Goal: Navigation & Orientation: Find specific page/section

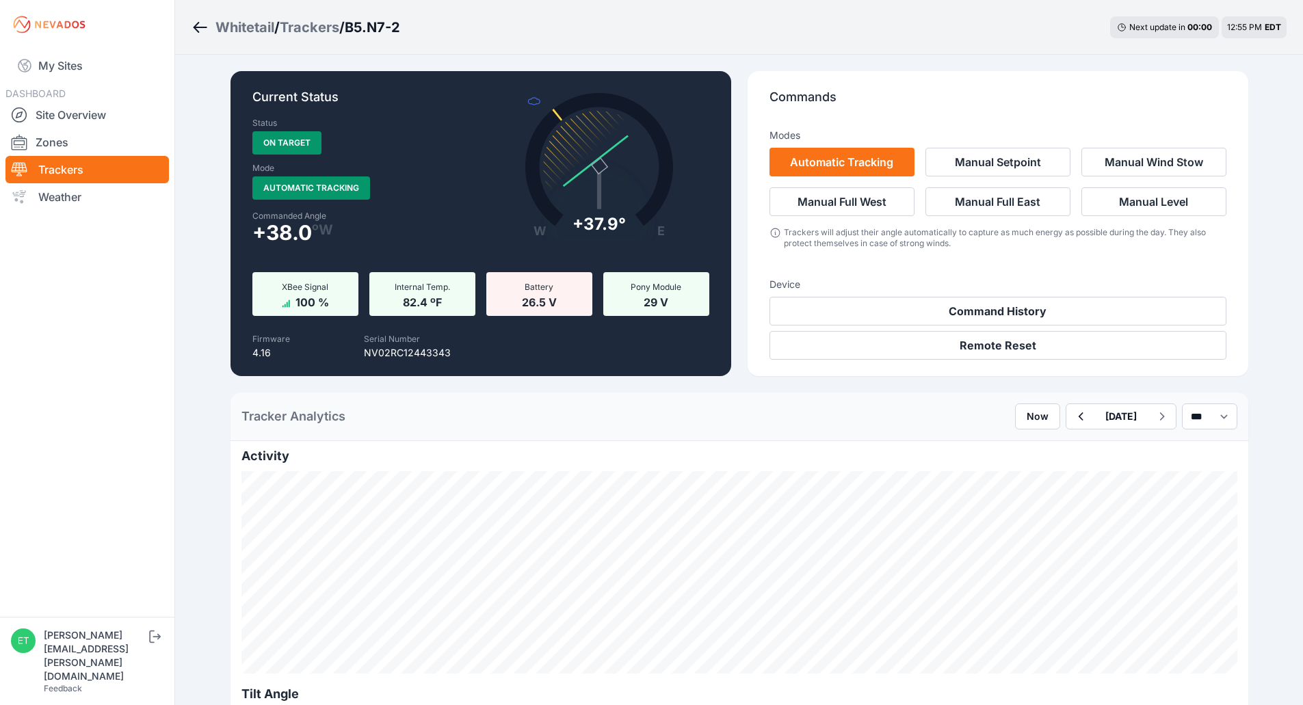
click at [252, 28] on div "Whitetail" at bounding box center [244, 27] width 59 height 19
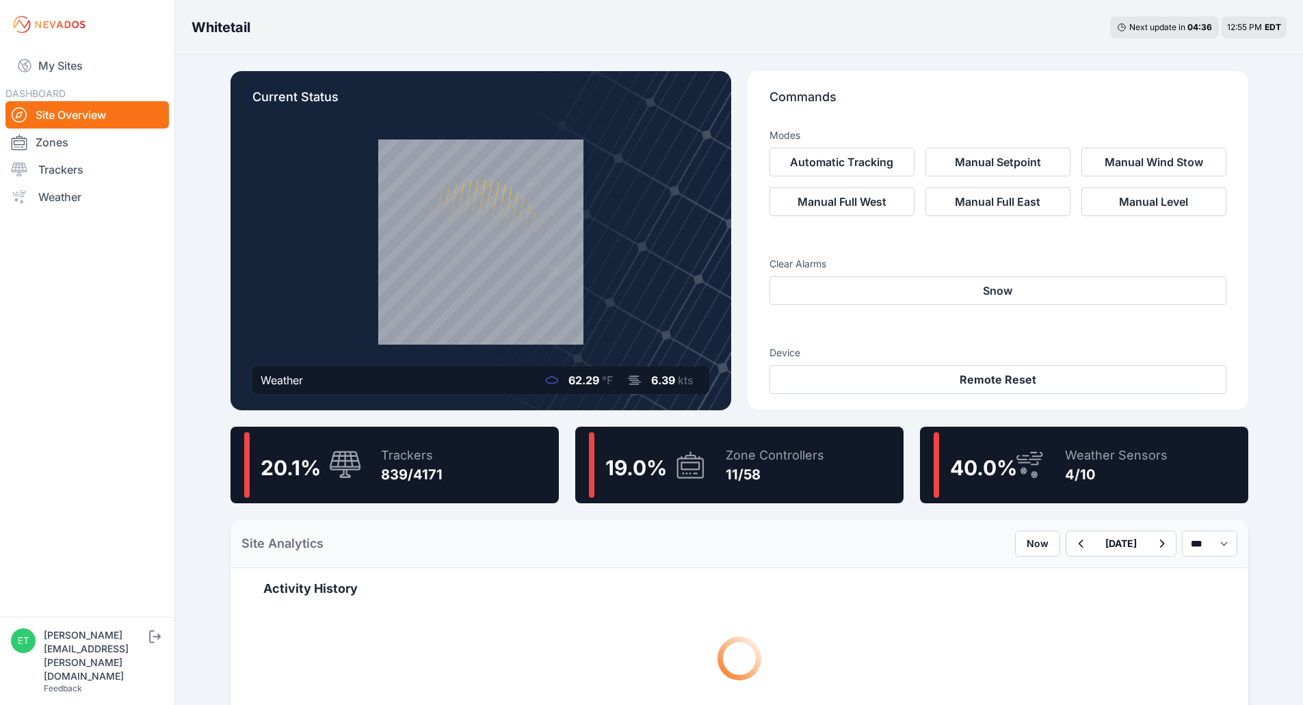
click at [681, 466] on icon at bounding box center [690, 466] width 19 height 8
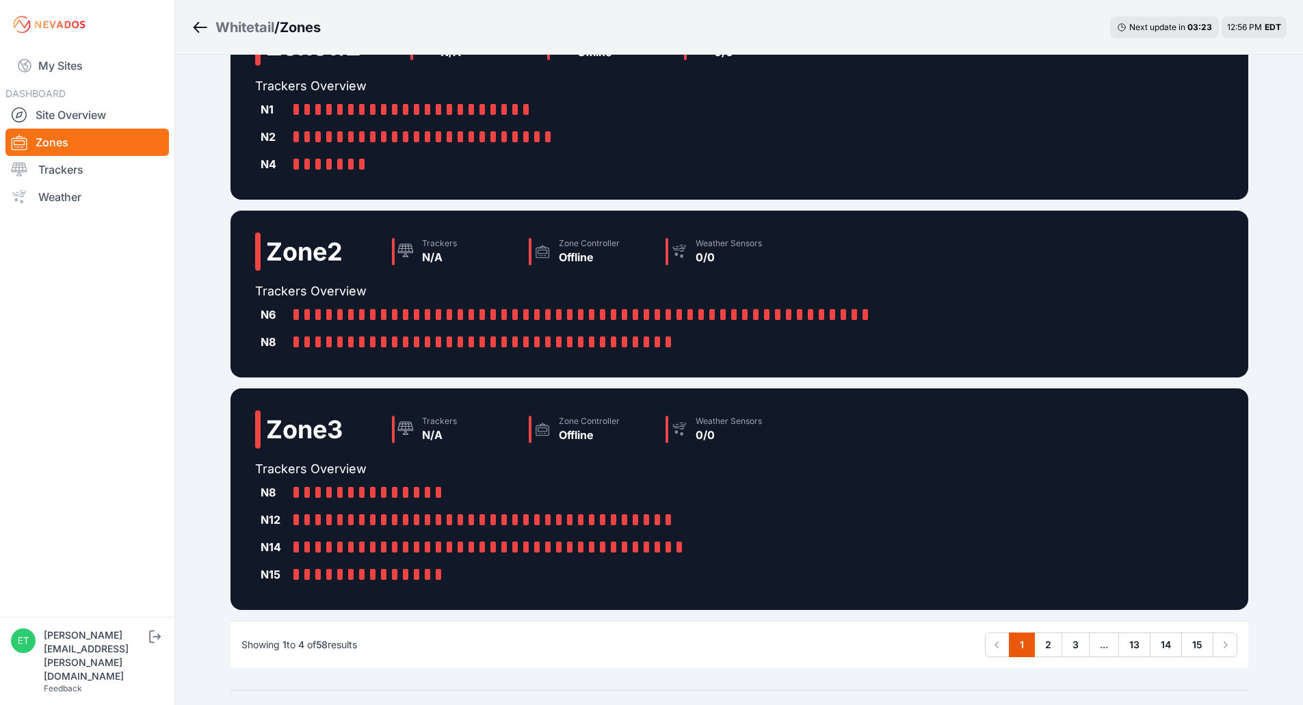
scroll to position [330, 0]
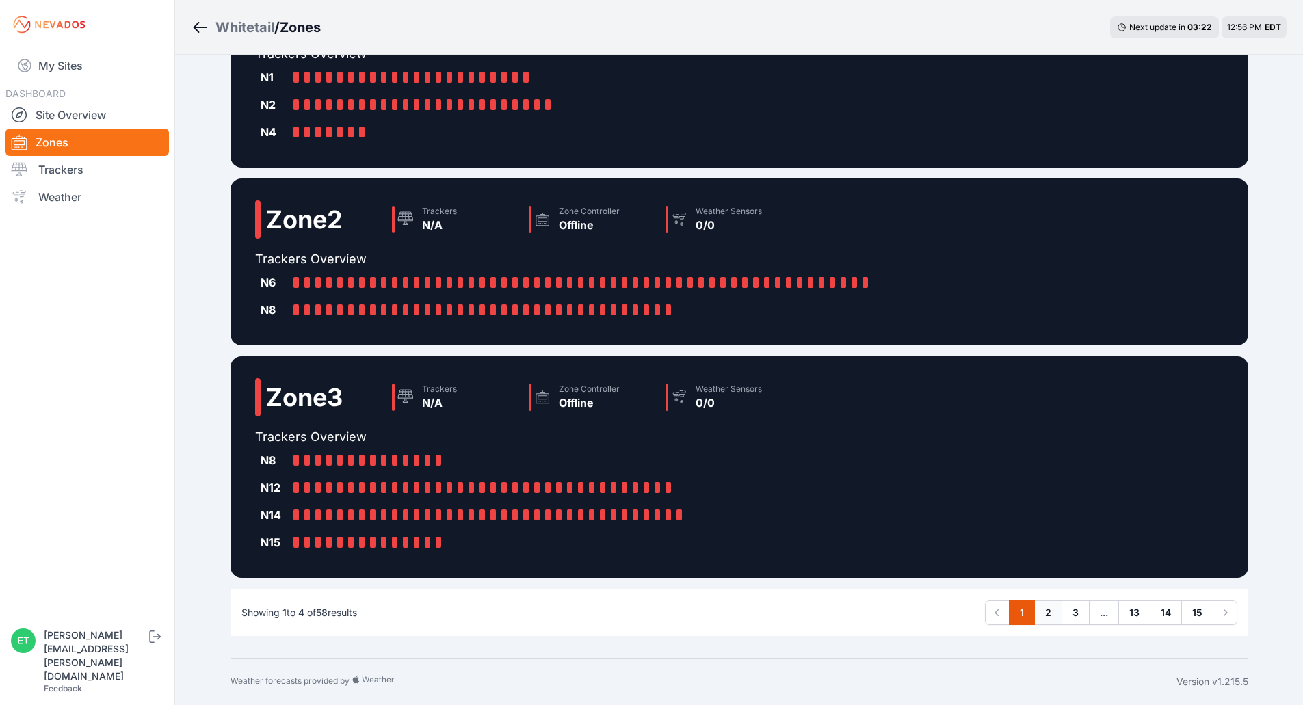
click at [1050, 620] on link "2" at bounding box center [1048, 613] width 28 height 25
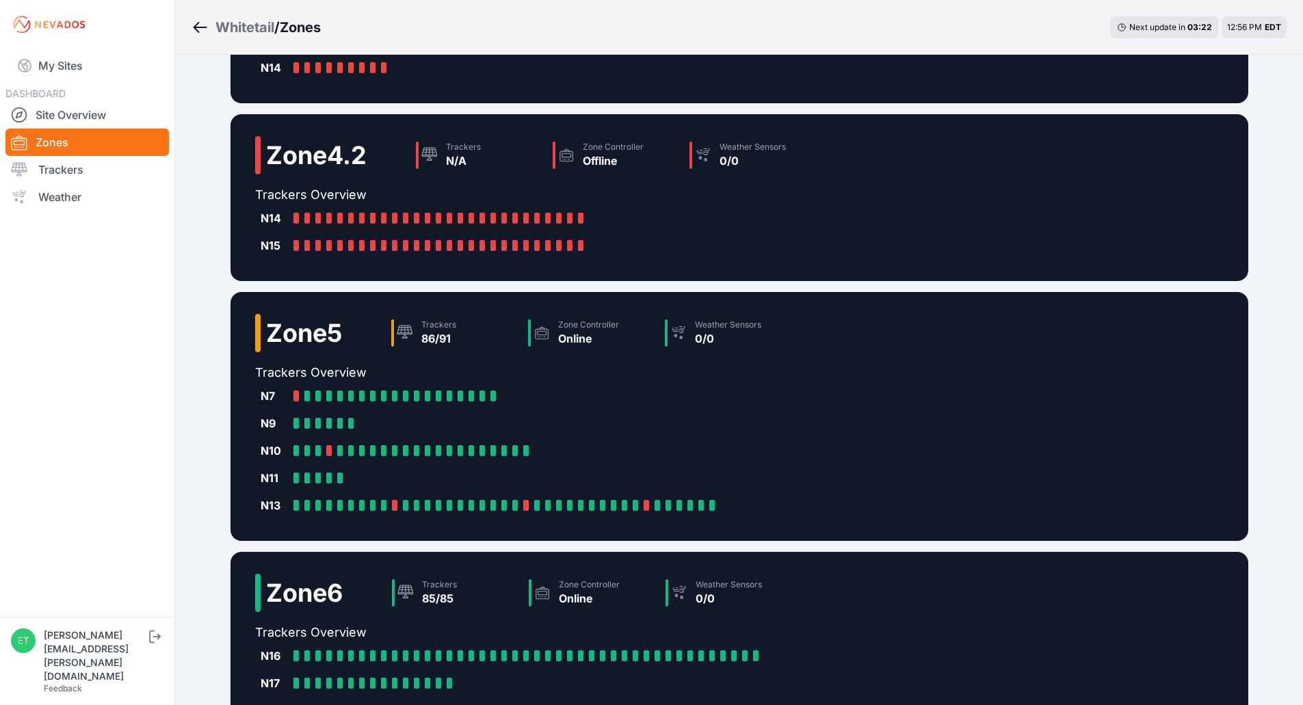
scroll to position [303, 0]
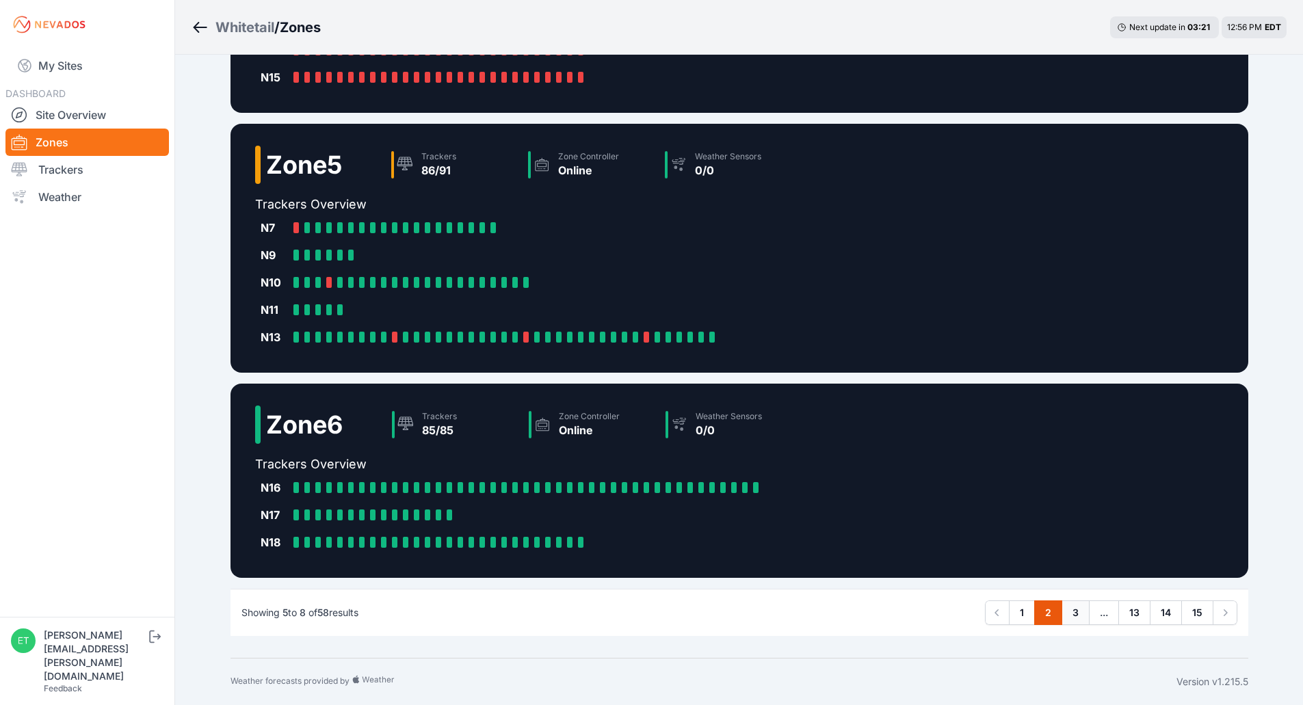
click at [1080, 616] on link "3" at bounding box center [1075, 613] width 28 height 25
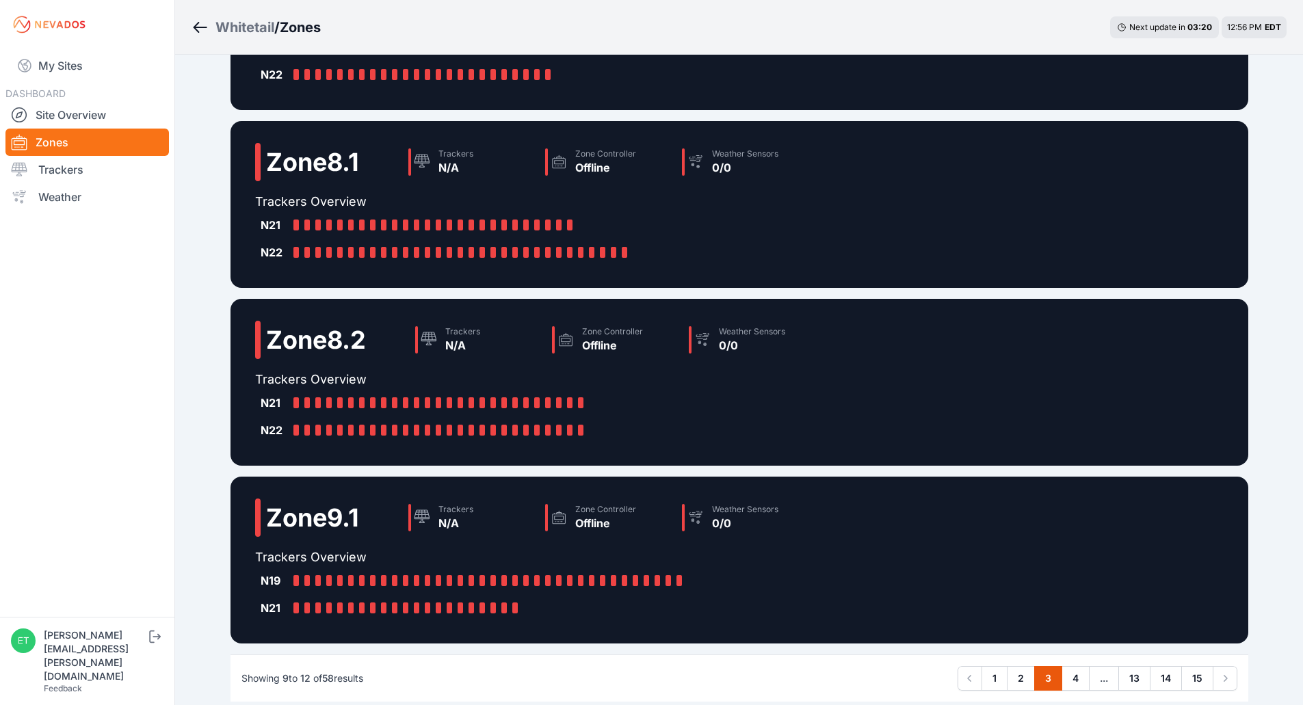
scroll to position [221, 0]
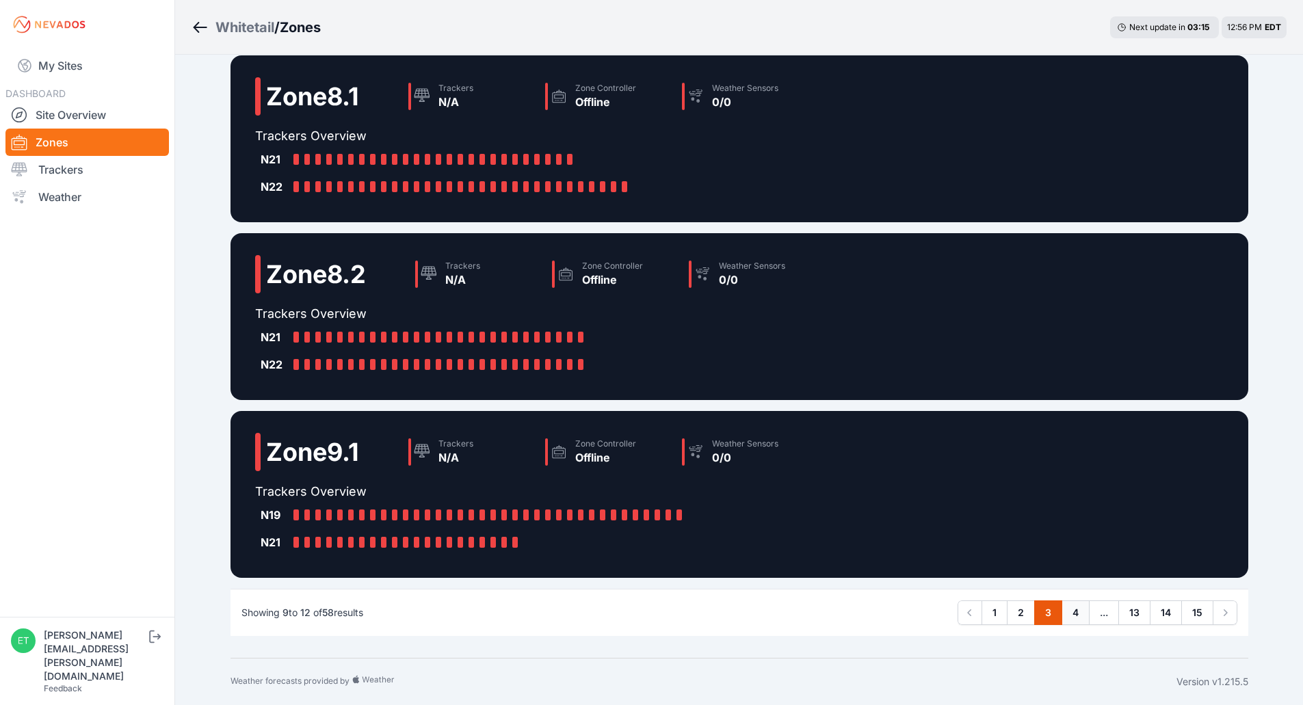
click at [1077, 611] on link "4" at bounding box center [1075, 613] width 28 height 25
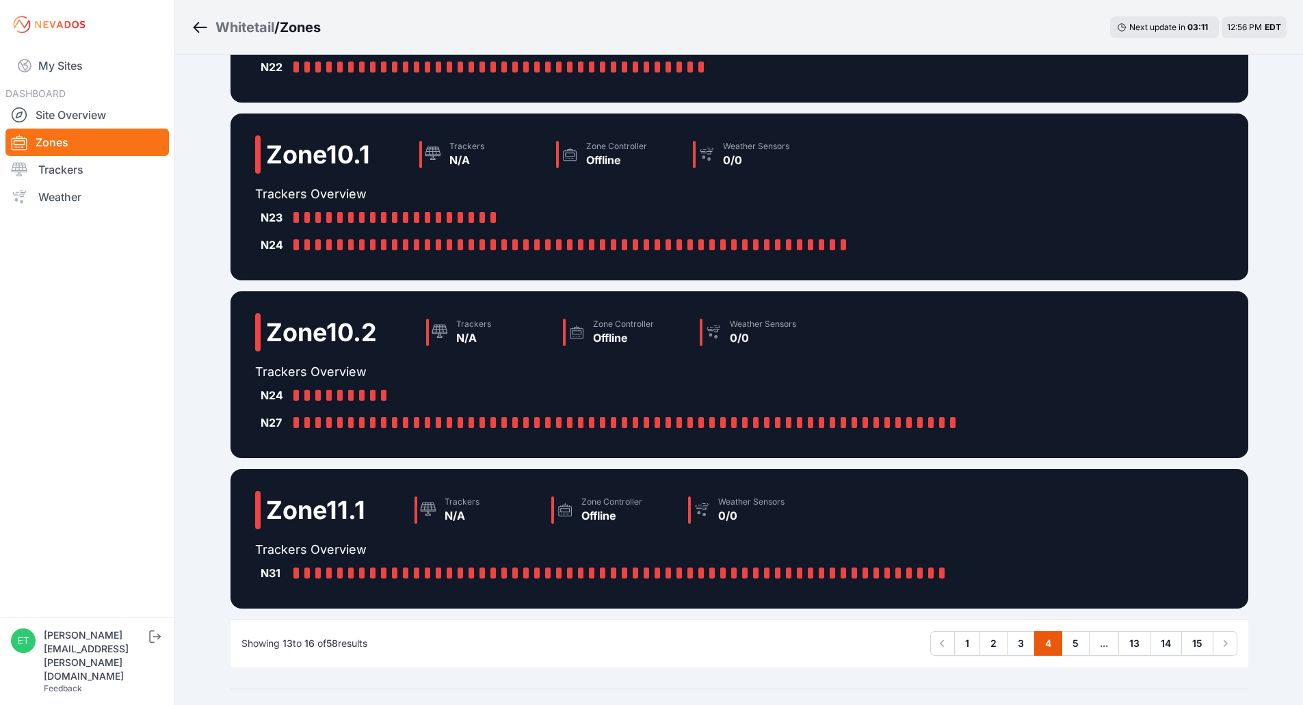
scroll to position [166, 0]
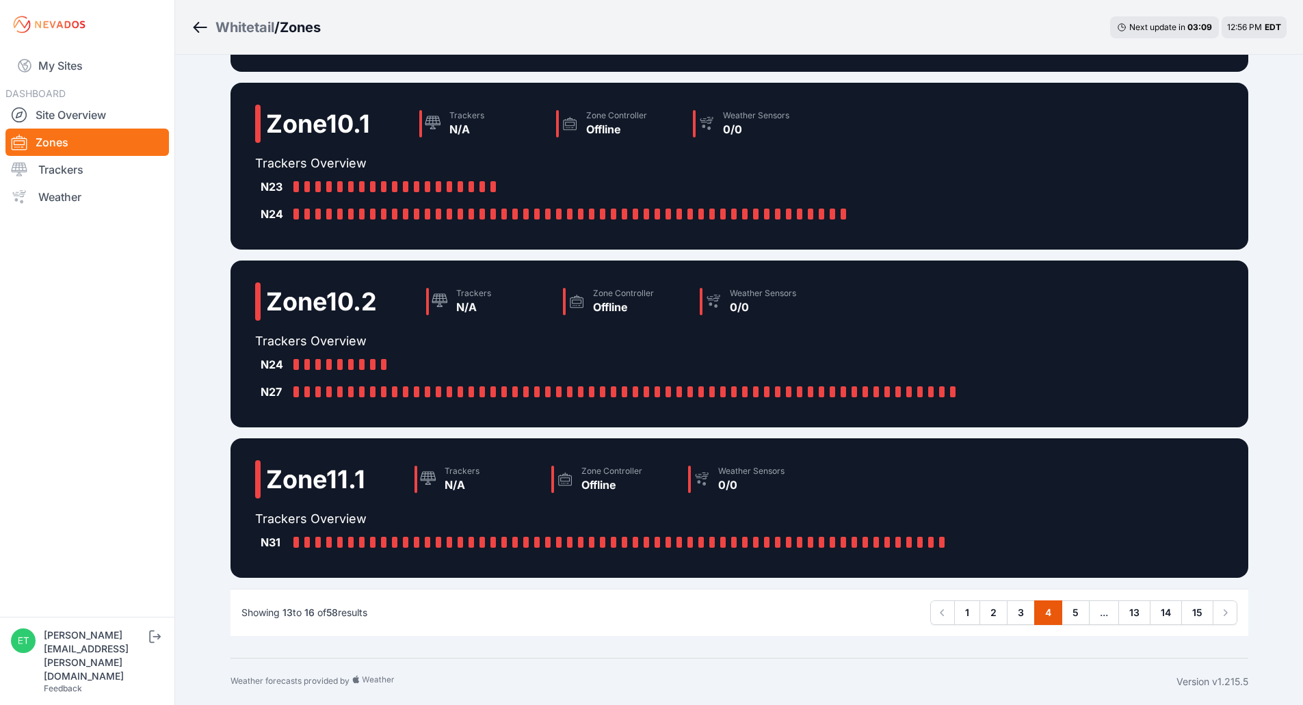
click at [1108, 620] on span "..." at bounding box center [1104, 613] width 30 height 25
click at [1071, 614] on link "5" at bounding box center [1075, 613] width 28 height 25
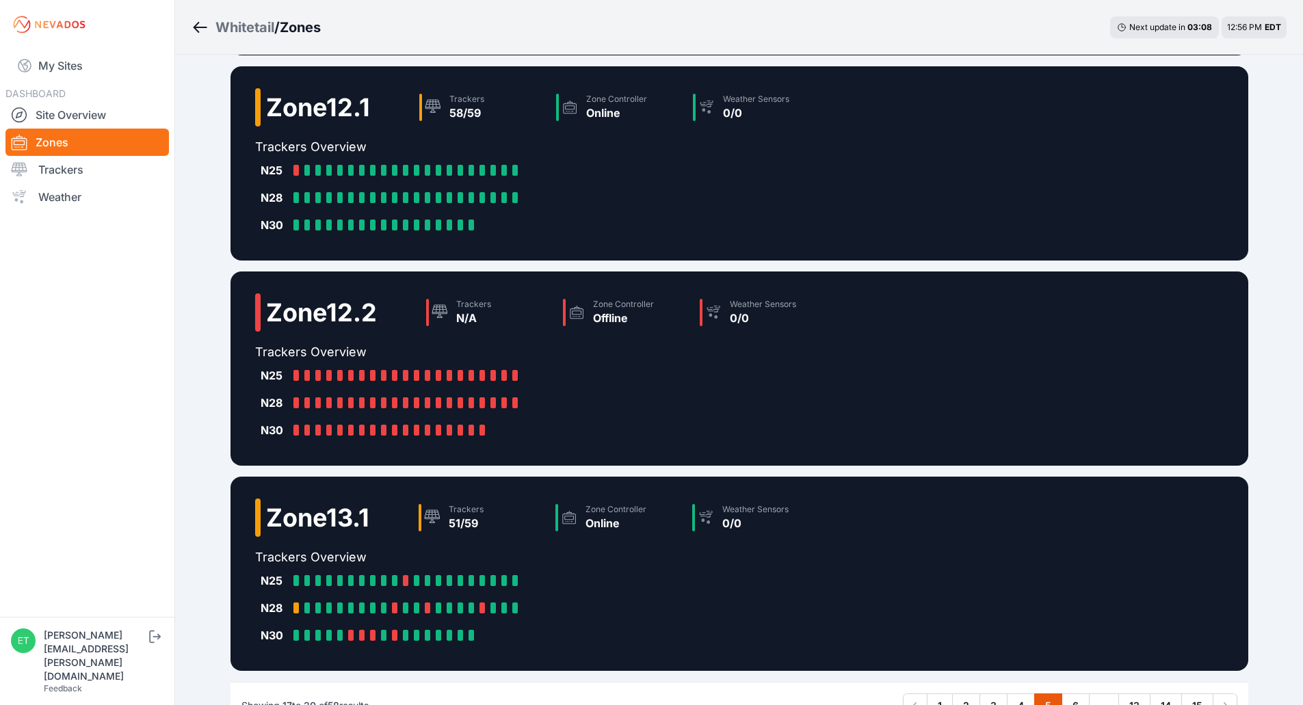
scroll to position [248, 0]
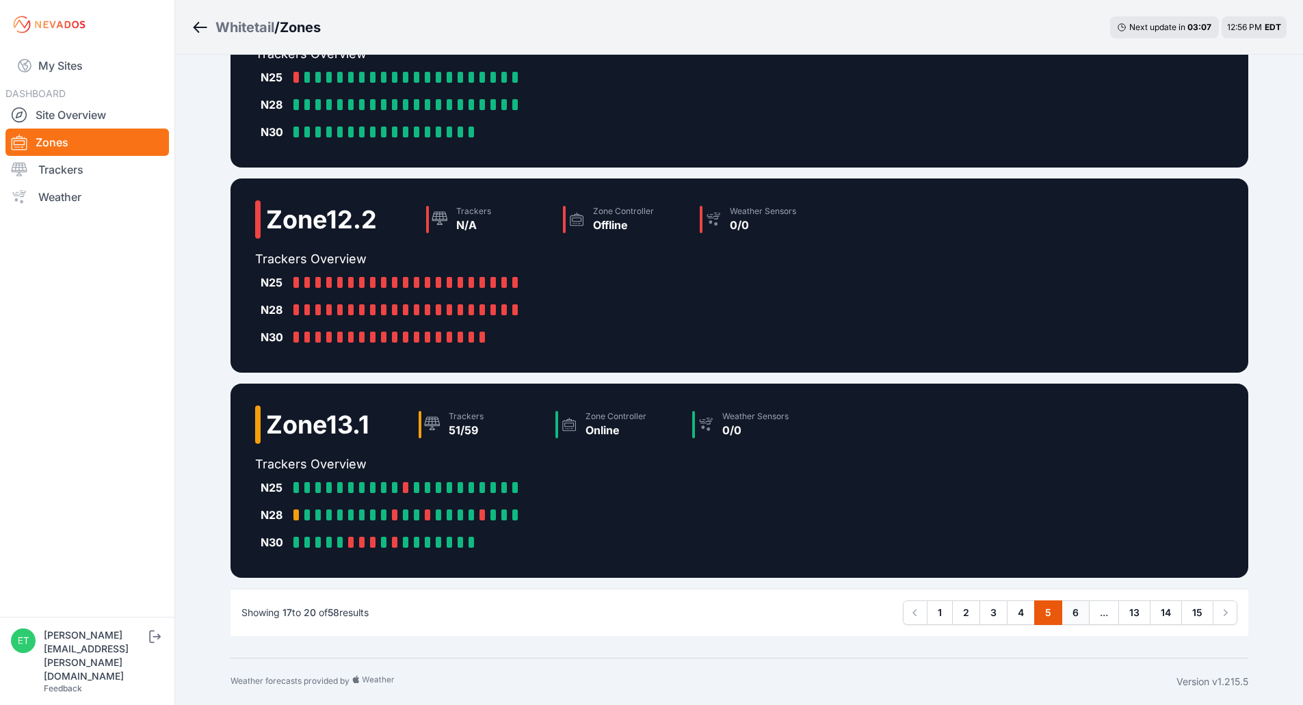
click at [1064, 615] on link "6" at bounding box center [1075, 613] width 28 height 25
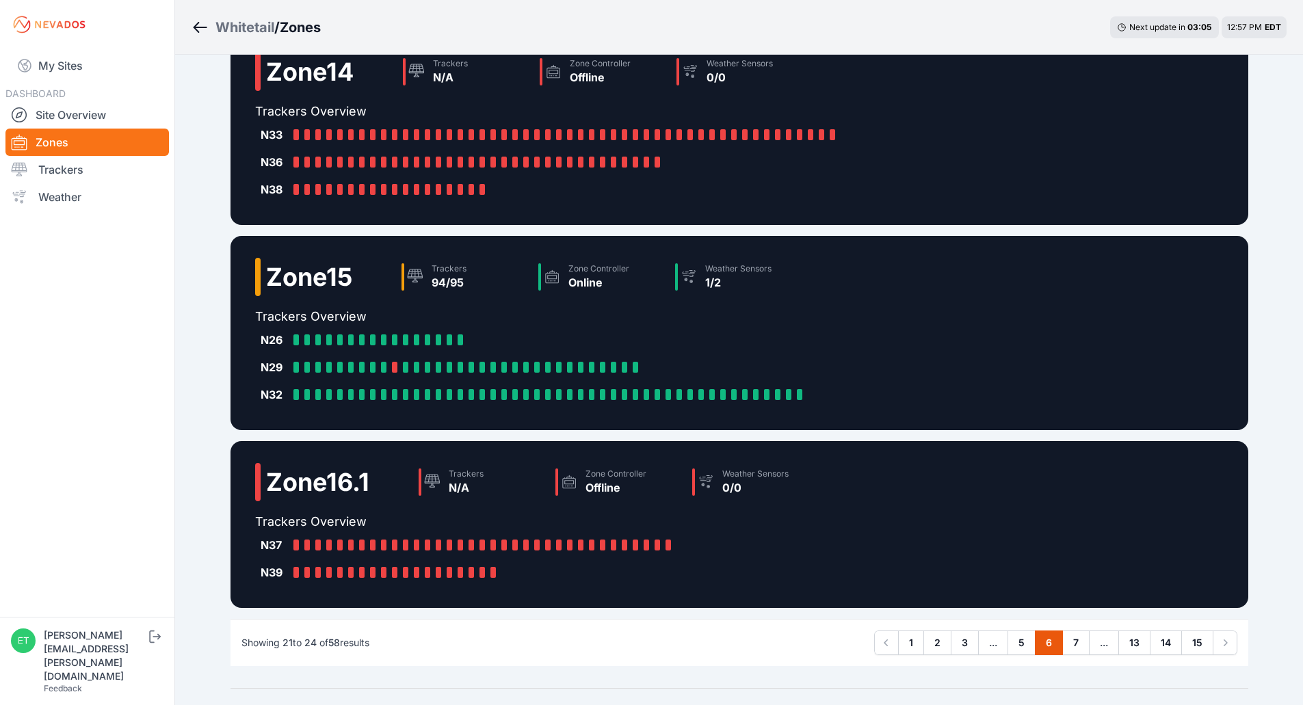
scroll to position [276, 0]
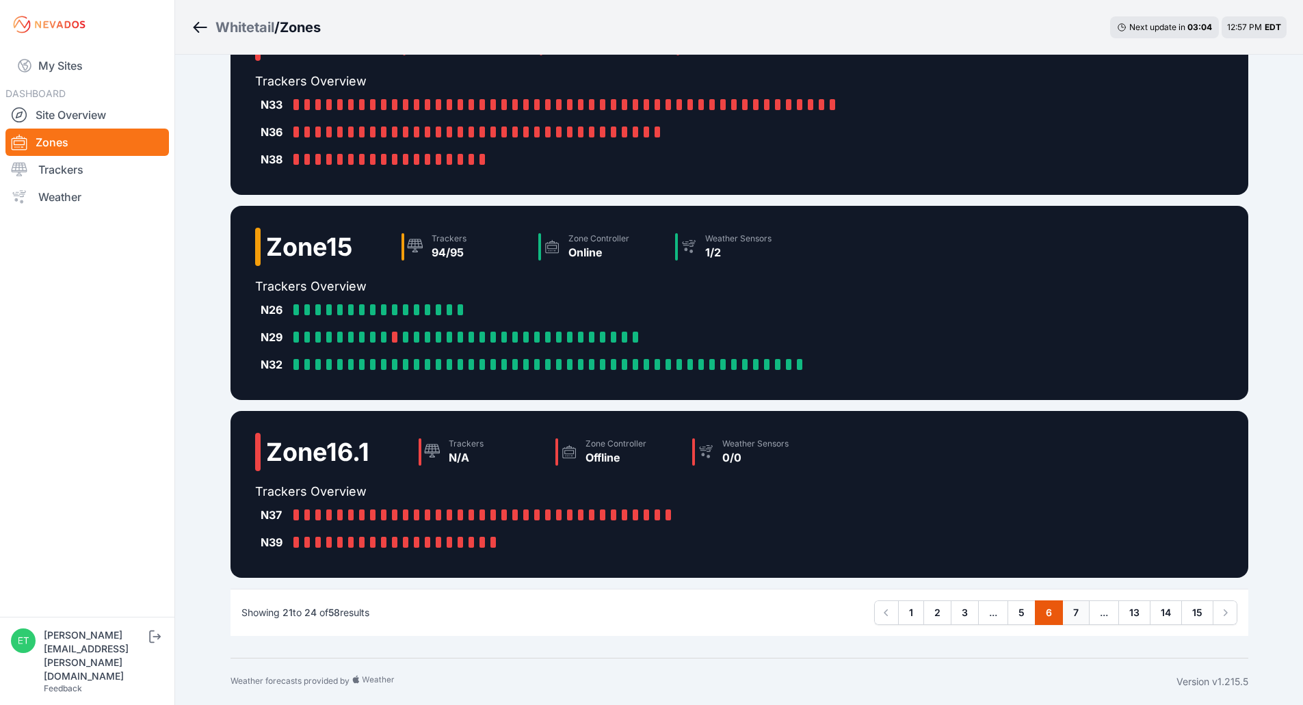
click at [1077, 614] on link "7" at bounding box center [1075, 613] width 27 height 25
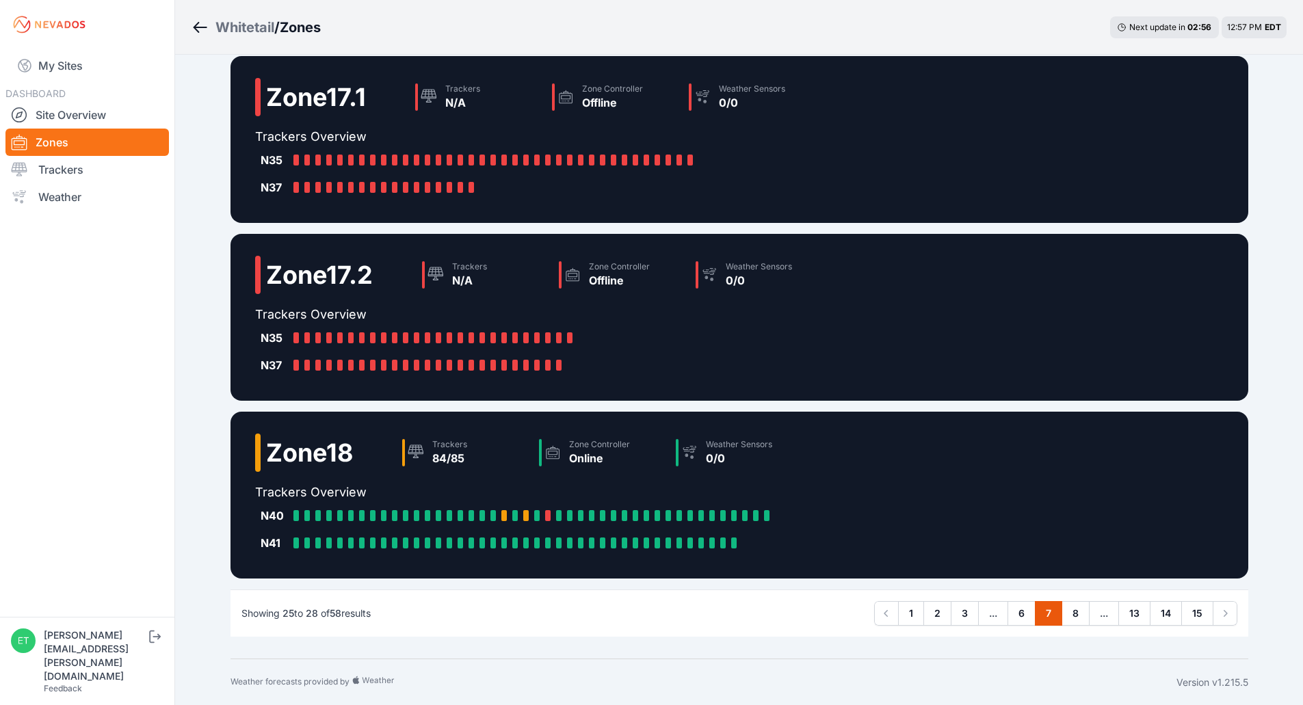
scroll to position [166, 0]
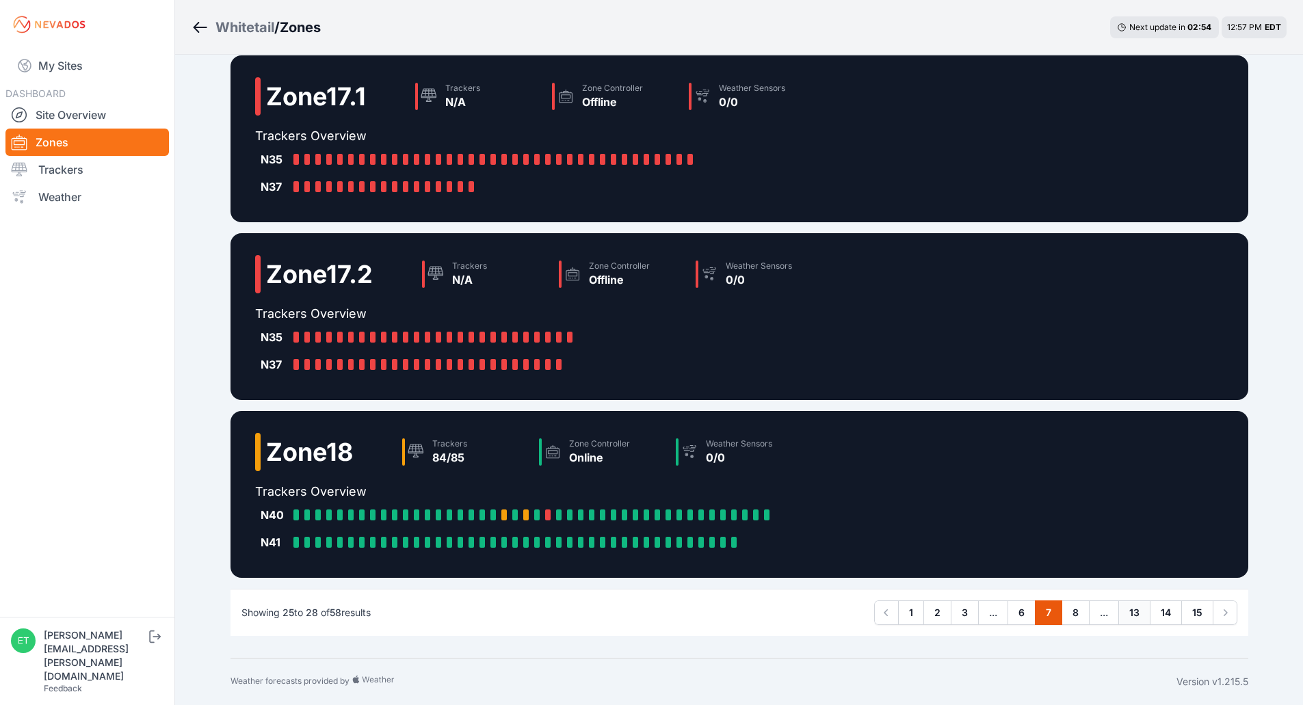
click at [1124, 612] on link "13" at bounding box center [1134, 613] width 32 height 25
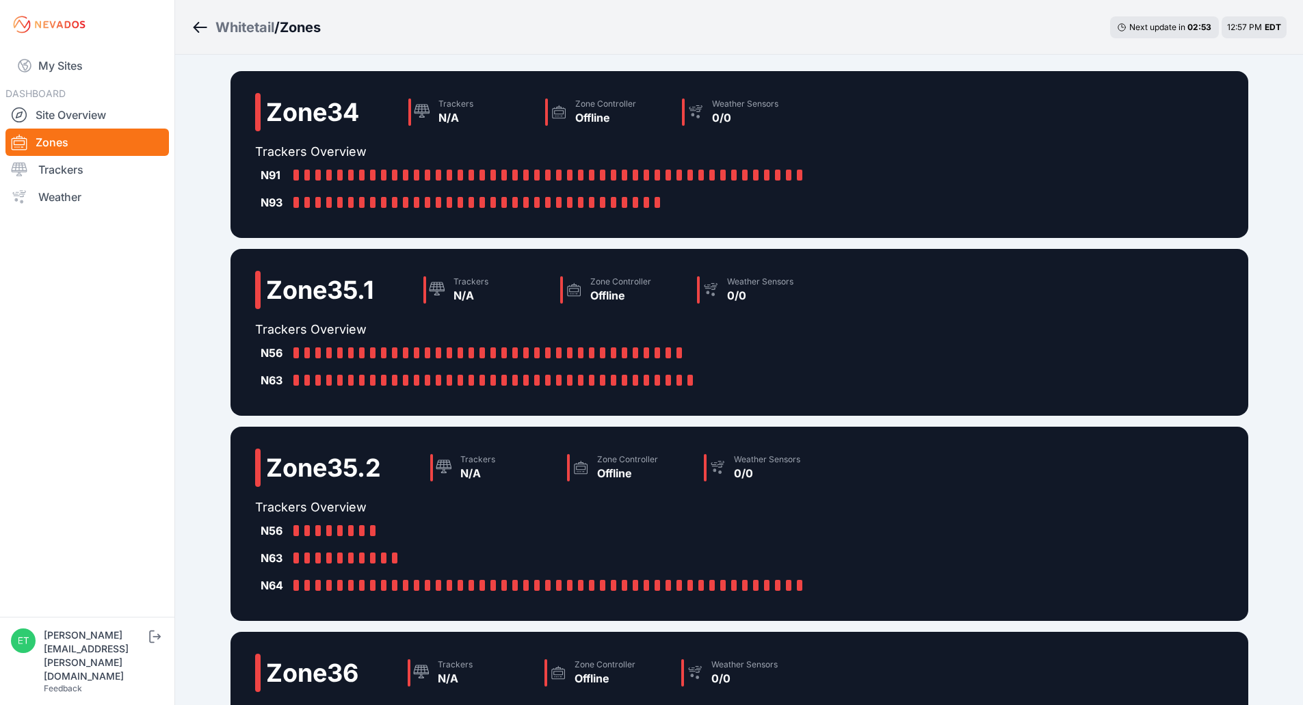
scroll to position [221, 0]
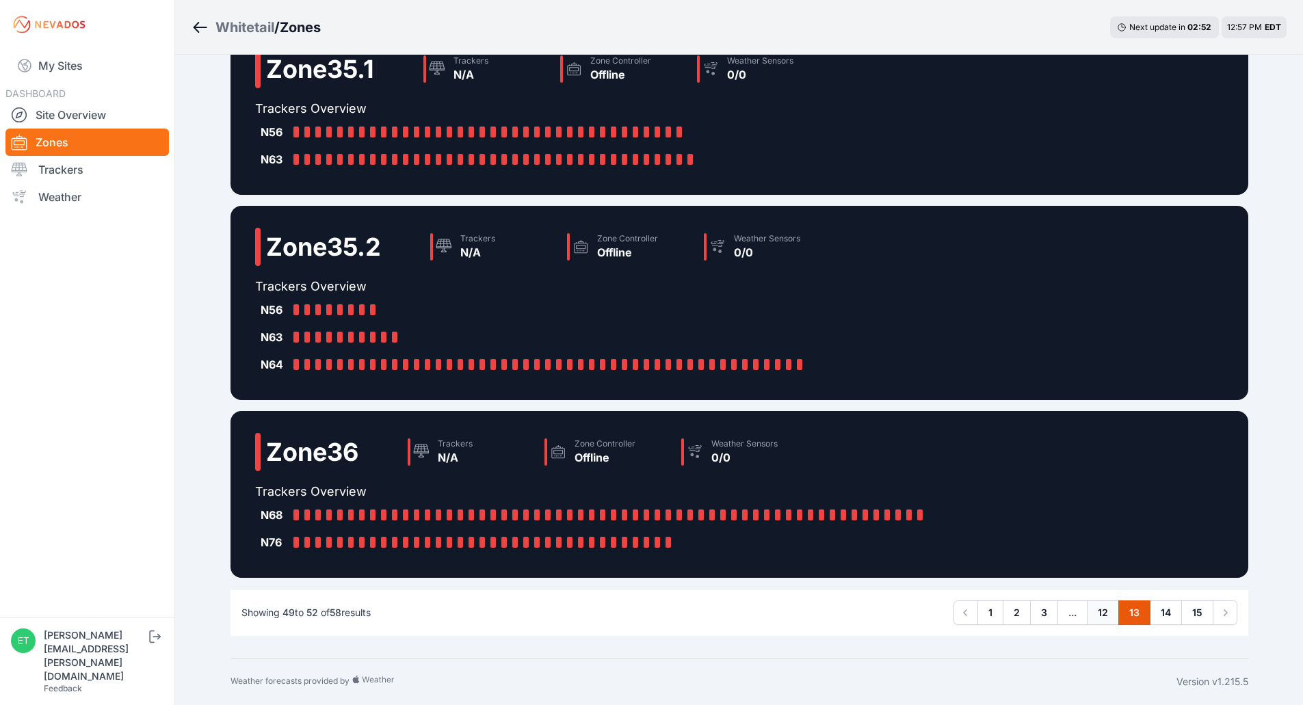
click at [1096, 615] on link "12" at bounding box center [1103, 613] width 32 height 25
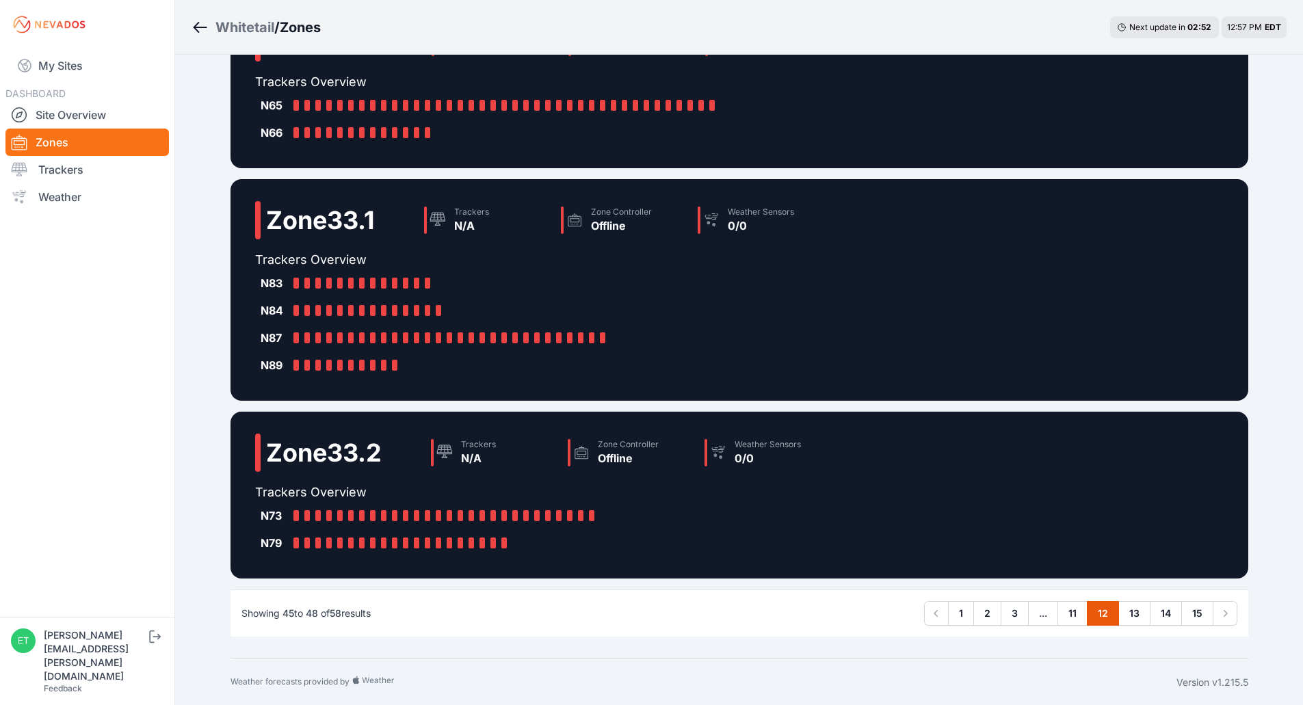
scroll to position [248, 0]
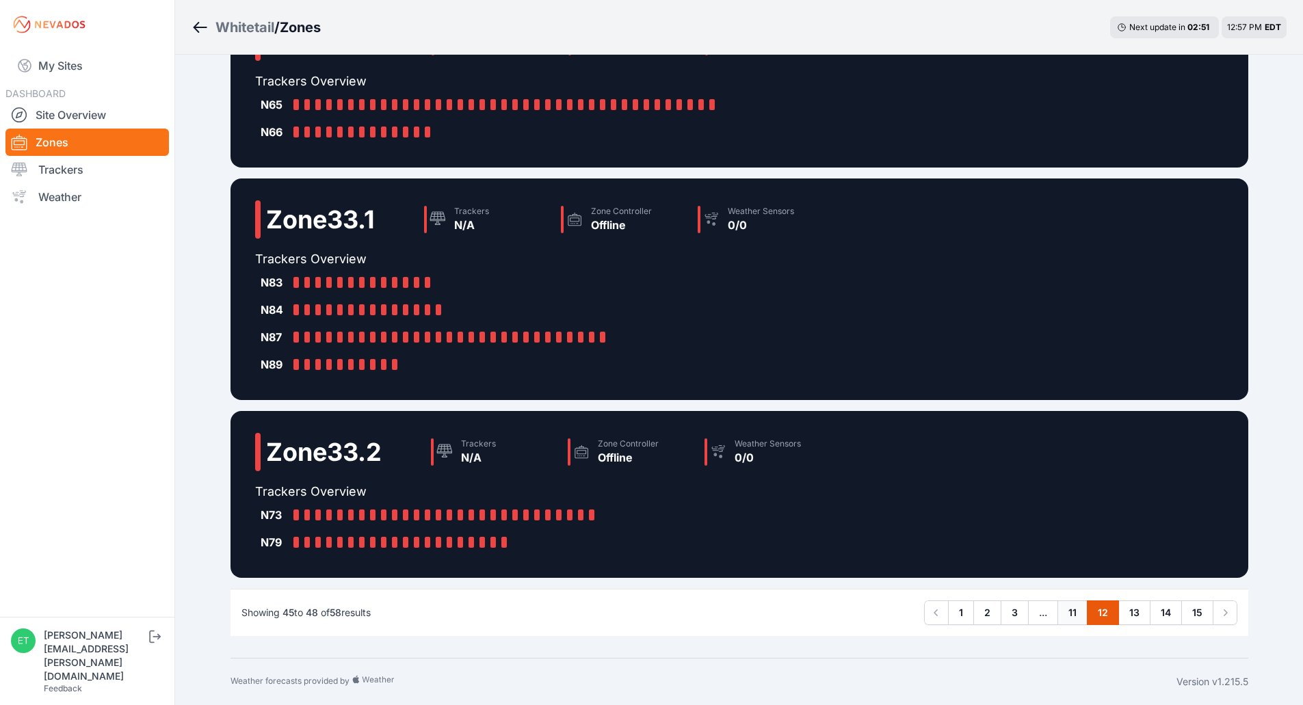
click at [1078, 611] on link "11" at bounding box center [1072, 613] width 30 height 25
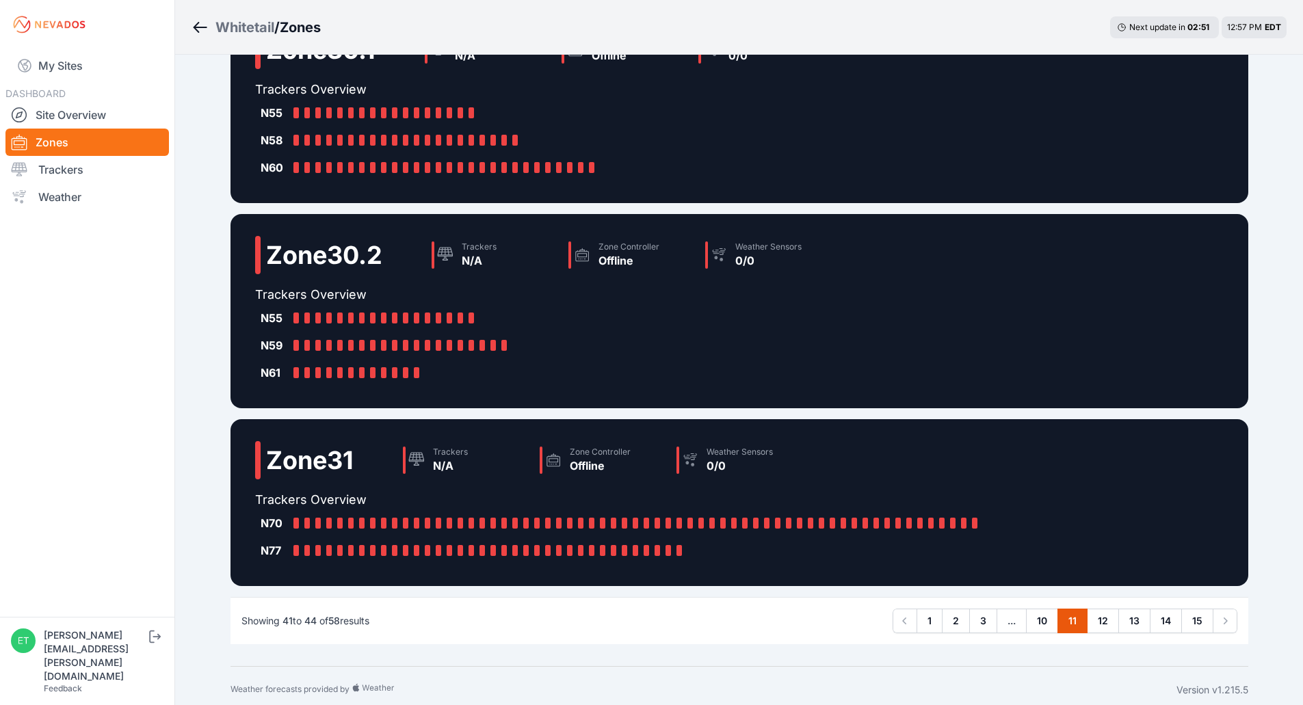
scroll to position [330, 0]
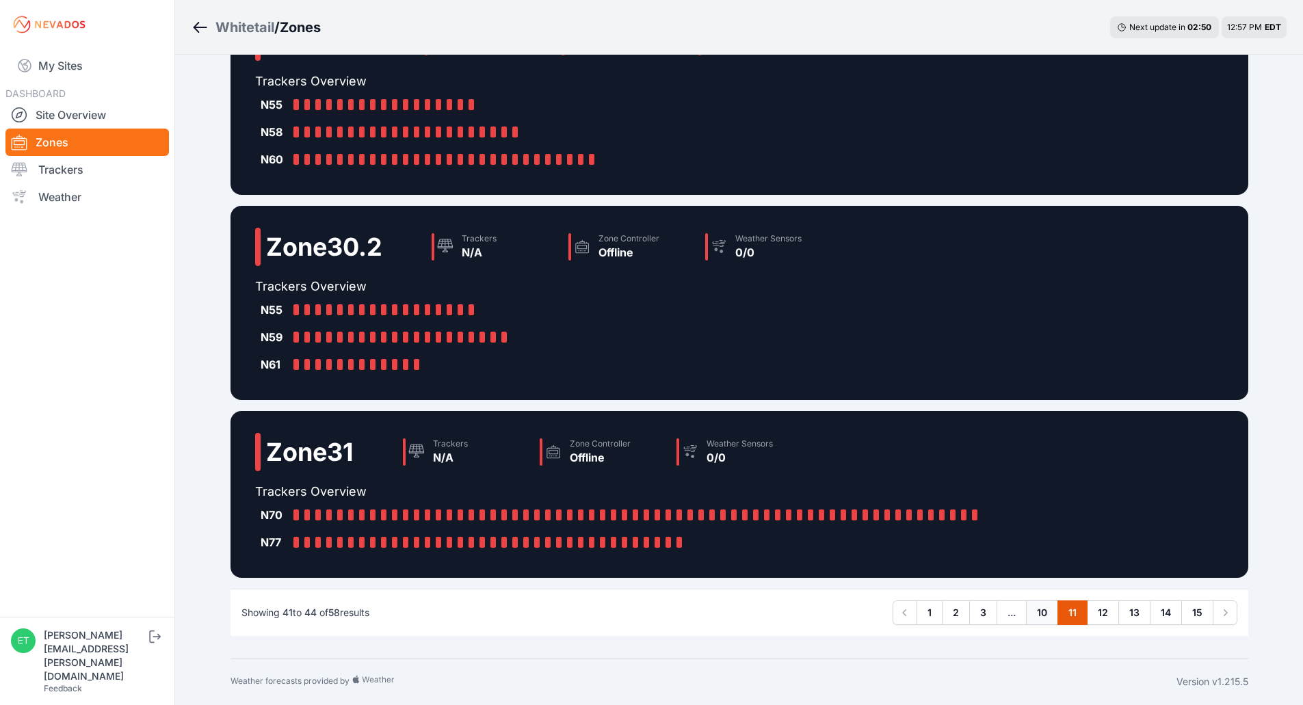
click at [1044, 603] on link "10" at bounding box center [1042, 613] width 32 height 25
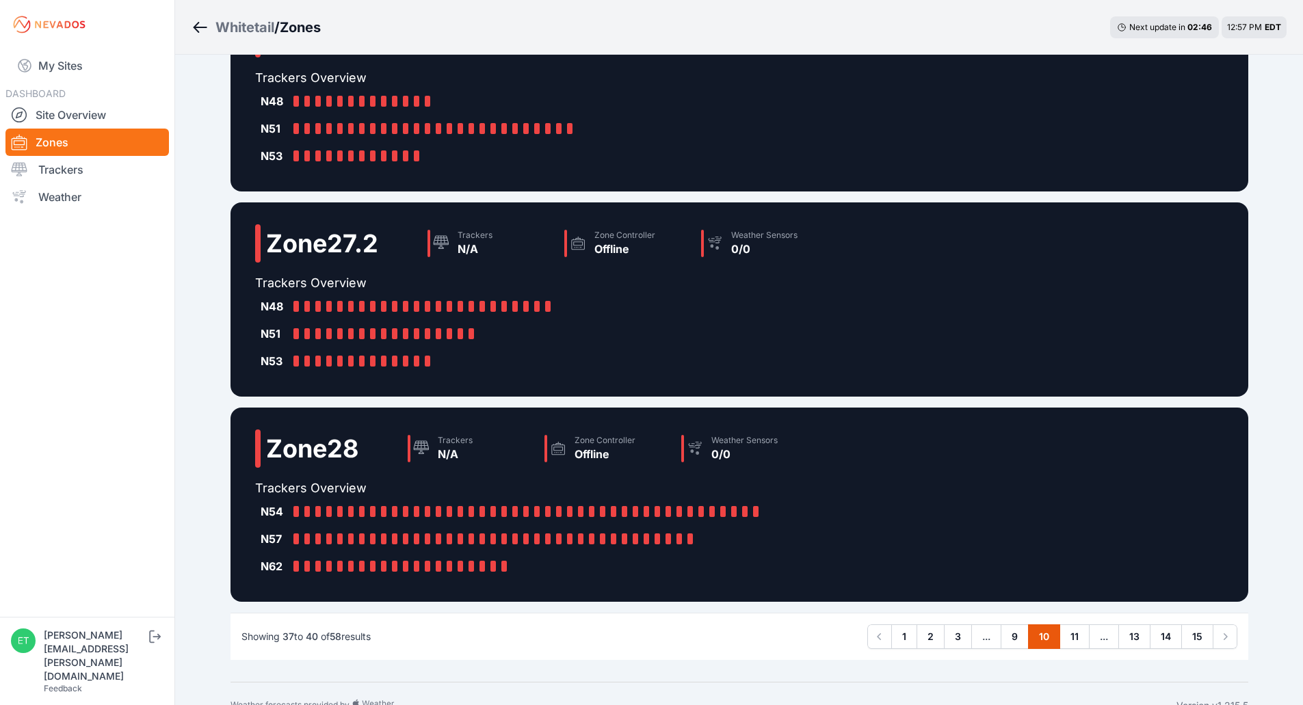
scroll to position [303, 0]
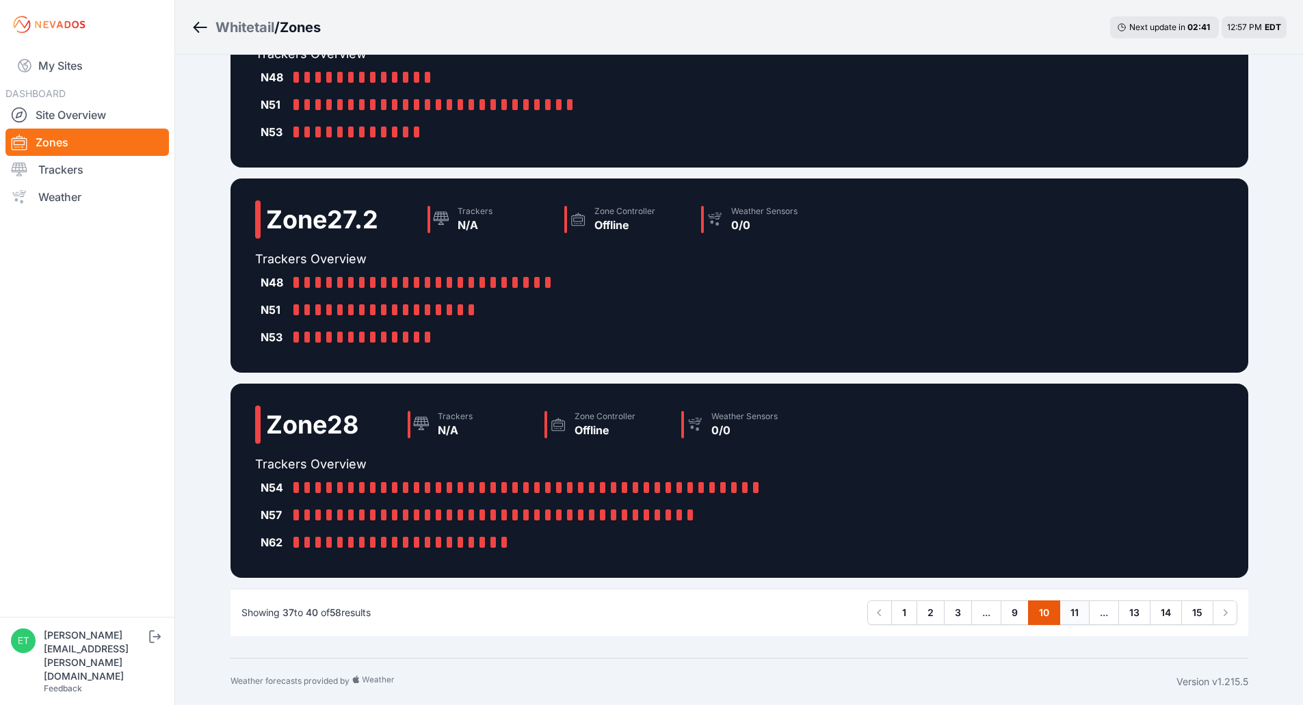
click at [1076, 617] on link "11" at bounding box center [1074, 613] width 30 height 25
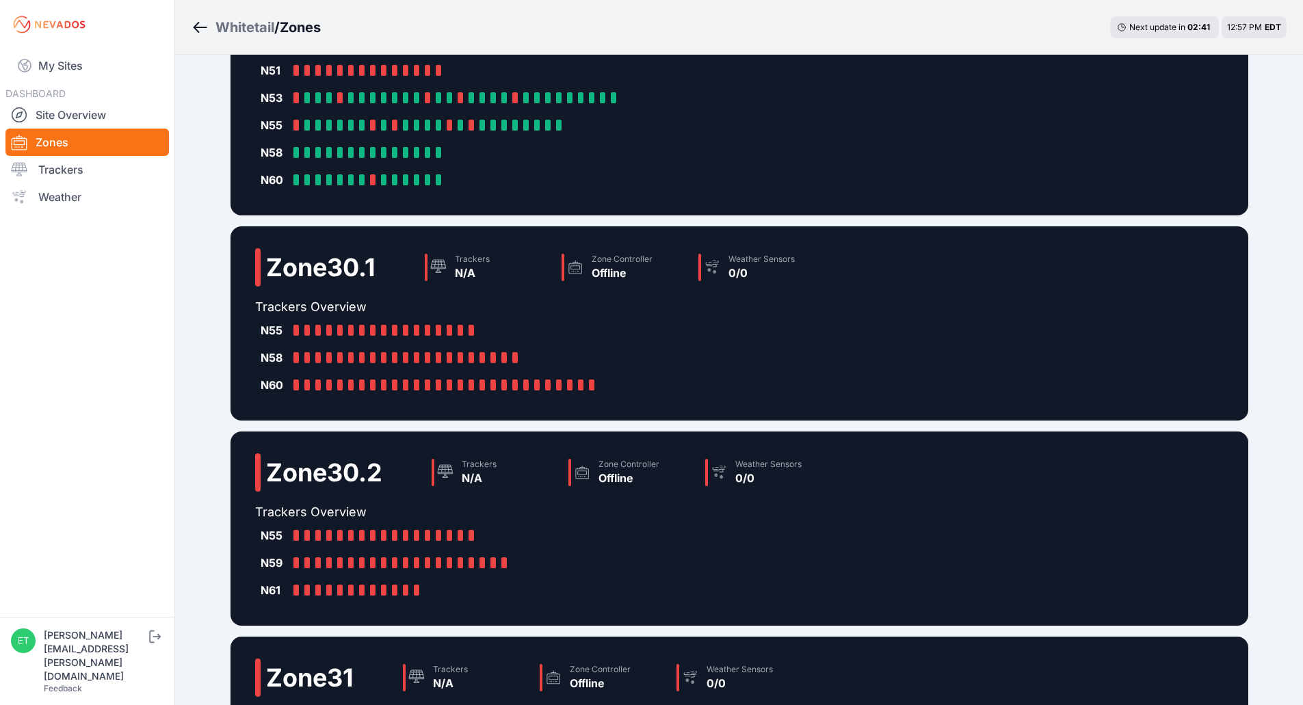
scroll to position [330, 0]
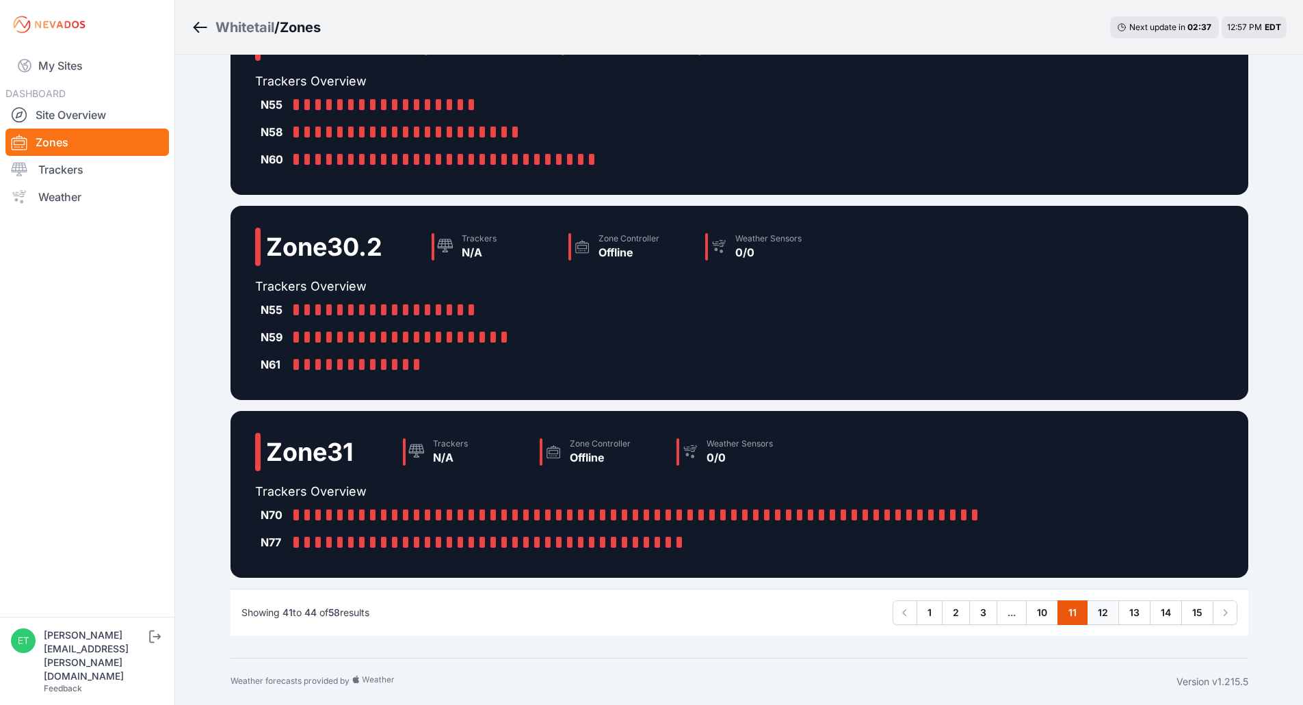
click at [1099, 614] on link "12" at bounding box center [1103, 613] width 32 height 25
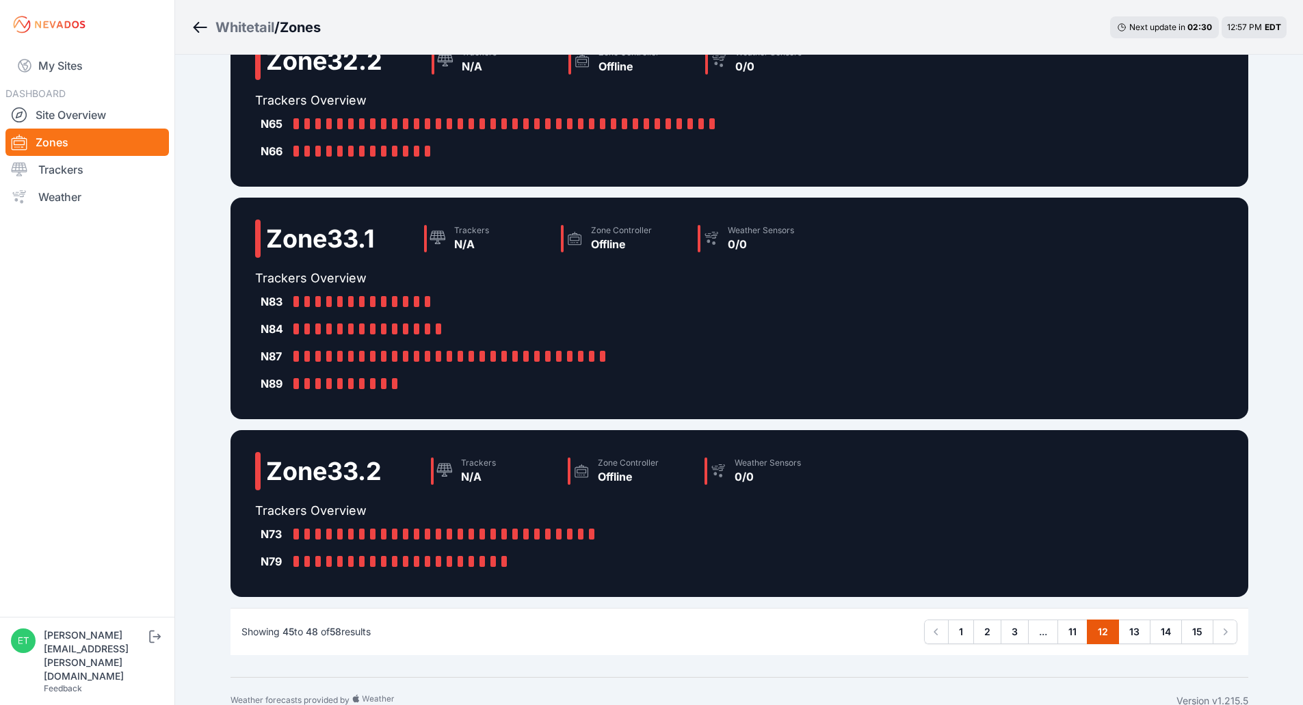
scroll to position [248, 0]
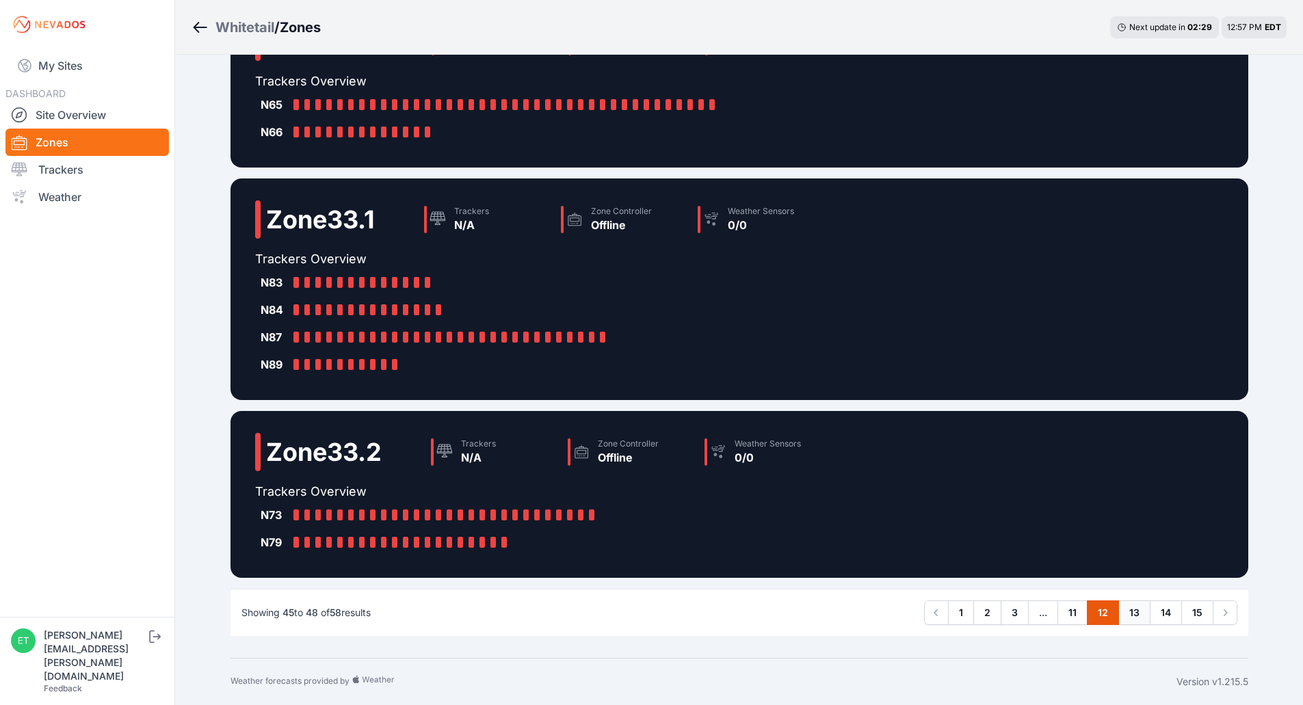
click at [1141, 618] on link "13" at bounding box center [1134, 613] width 32 height 25
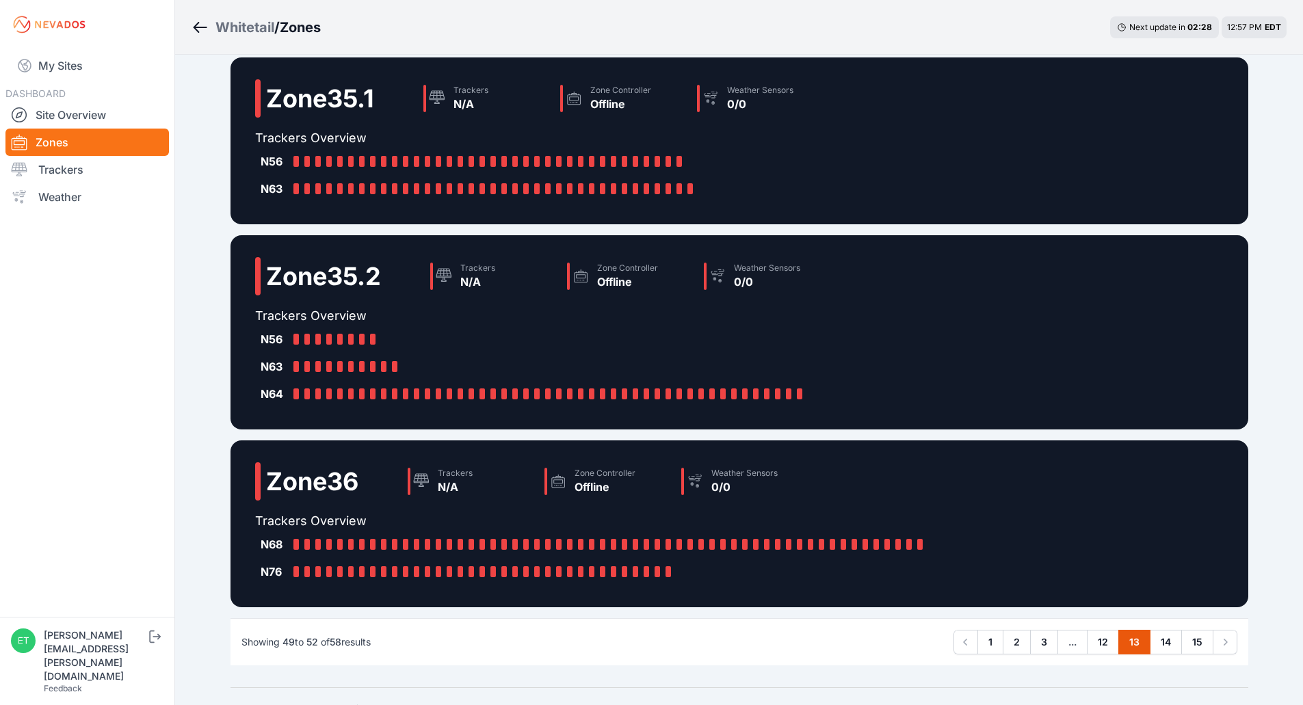
scroll to position [221, 0]
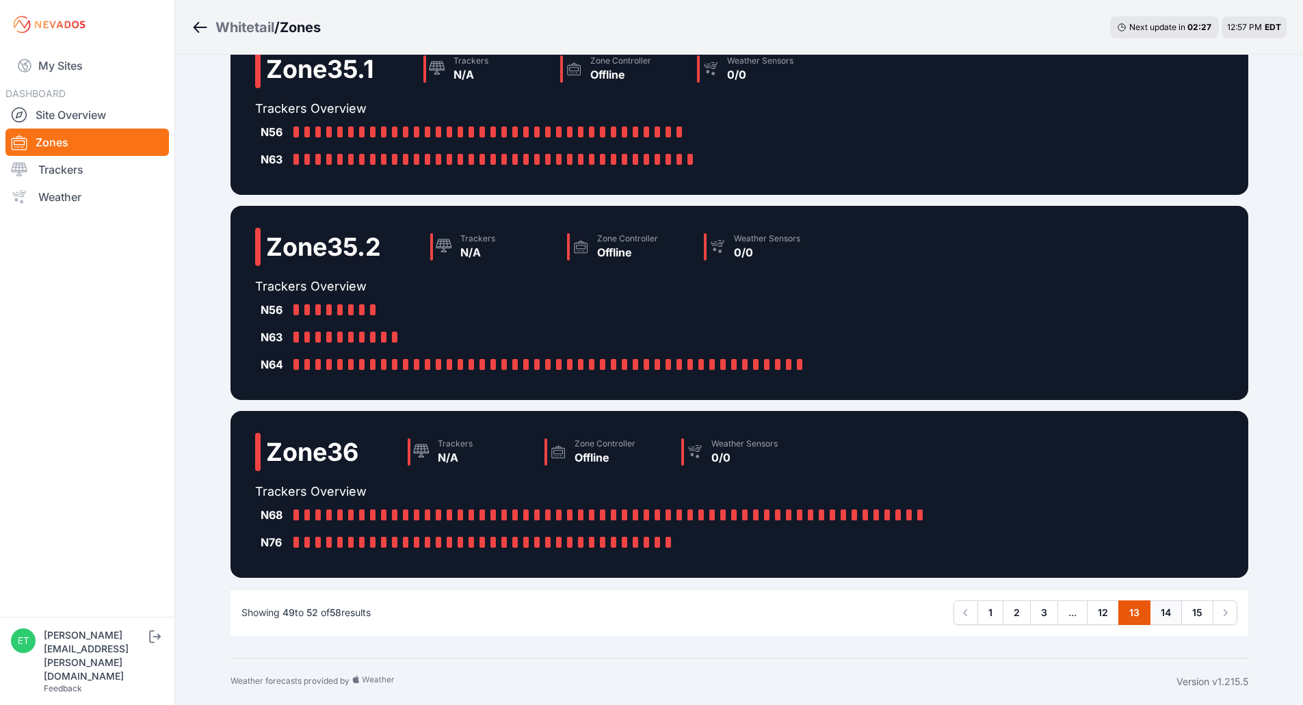
click at [1163, 613] on link "14" at bounding box center [1166, 613] width 32 height 25
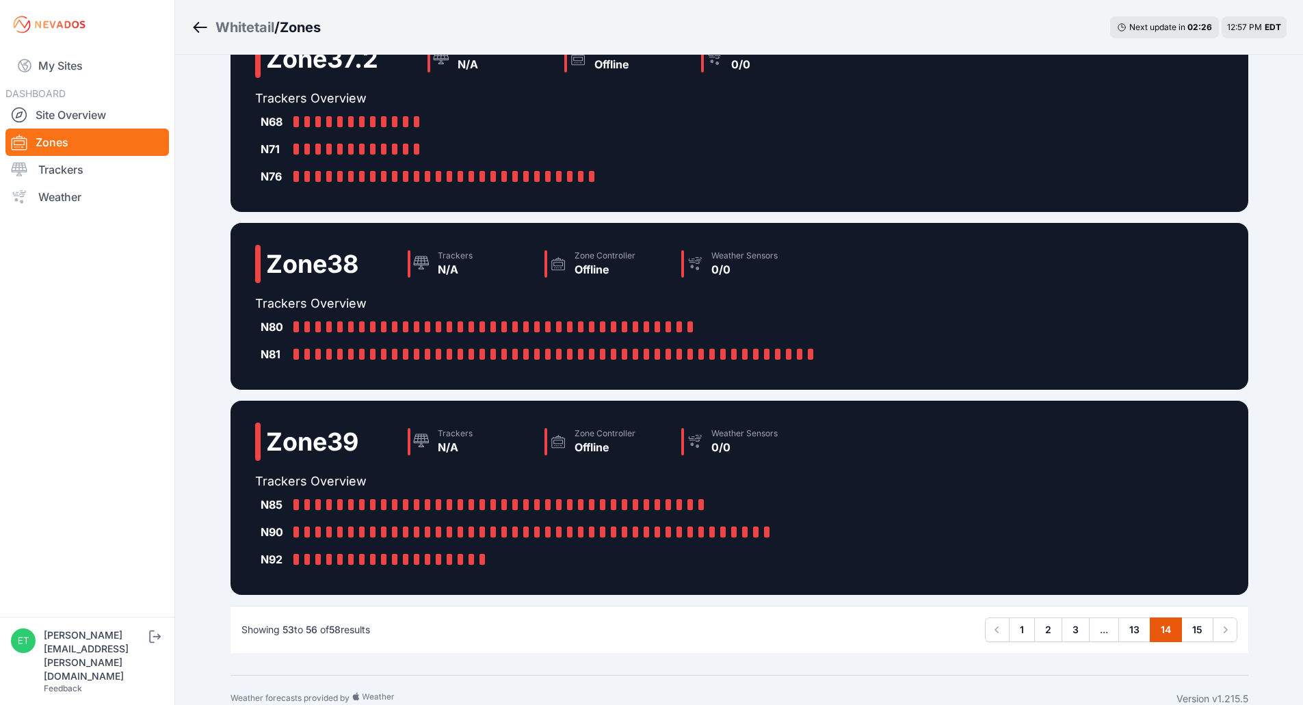
scroll to position [276, 0]
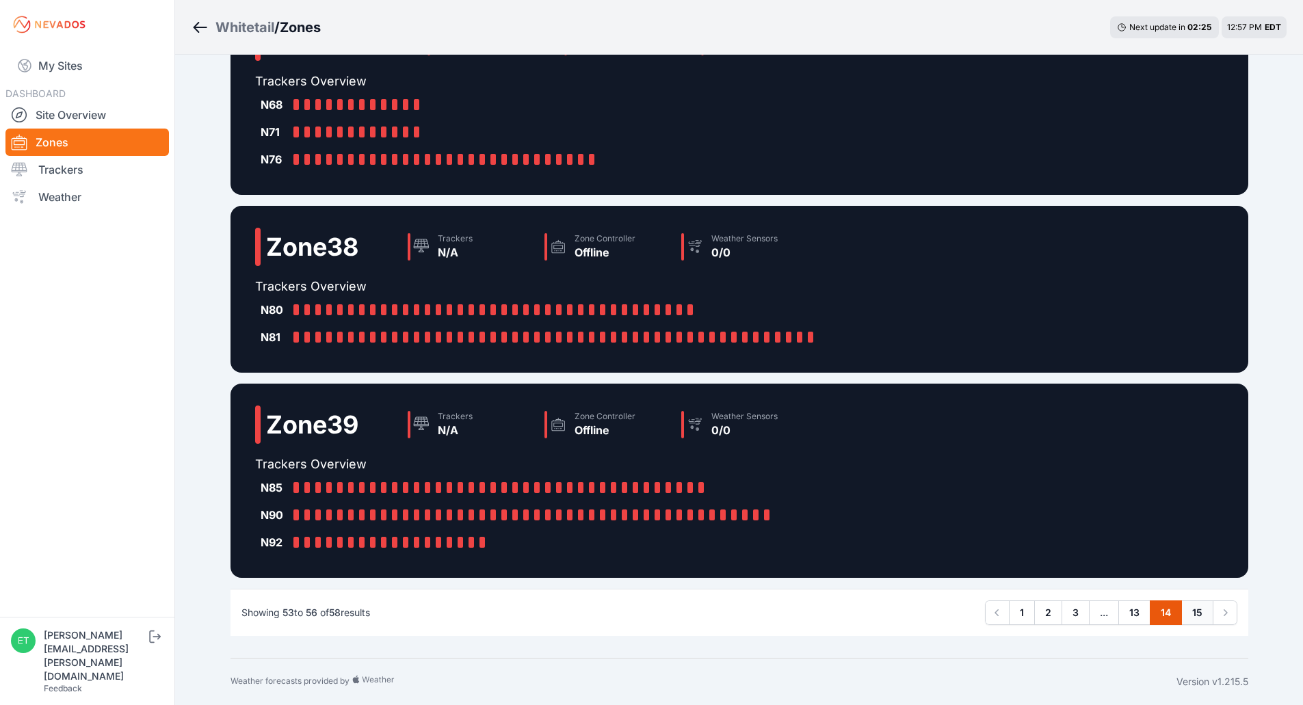
click at [1194, 618] on link "15" at bounding box center [1197, 613] width 32 height 25
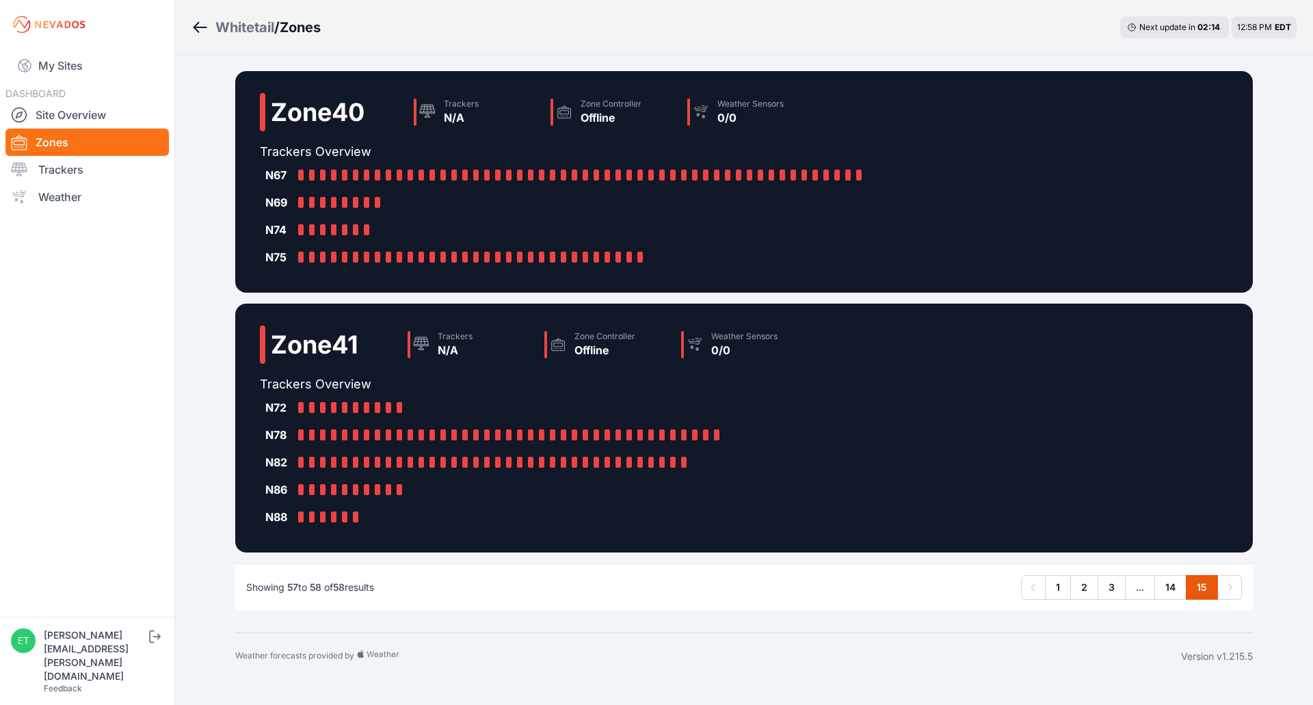
click at [241, 32] on div "Whitetail" at bounding box center [244, 27] width 59 height 19
